Goal: Use online tool/utility: Utilize a website feature to perform a specific function

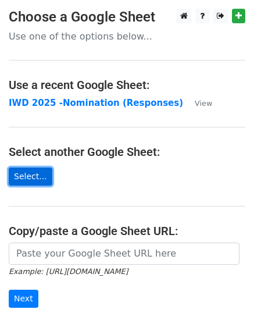
click at [33, 173] on link "Select..." at bounding box center [31, 176] width 44 height 18
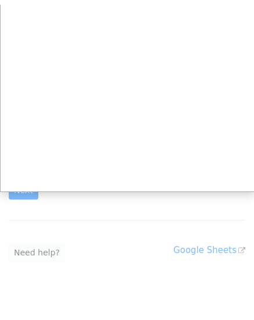
scroll to position [114, 0]
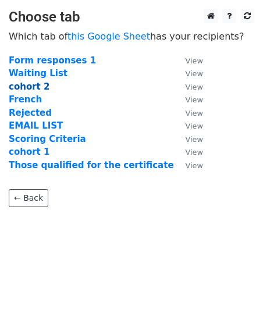
click at [33, 87] on strong "cohort 2" at bounding box center [29, 86] width 41 height 10
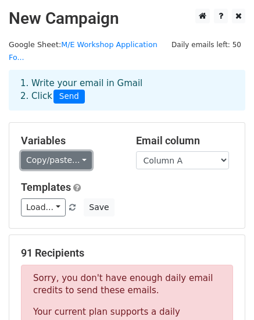
click at [66, 151] on link "Copy/paste..." at bounding box center [56, 160] width 71 height 18
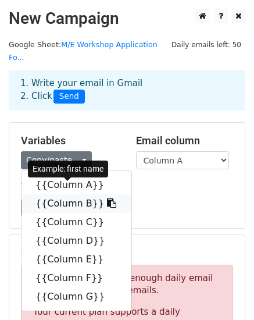
click at [85, 194] on link "{{Column B}}" at bounding box center [77, 203] width 110 height 19
